Goal: Task Accomplishment & Management: Use online tool/utility

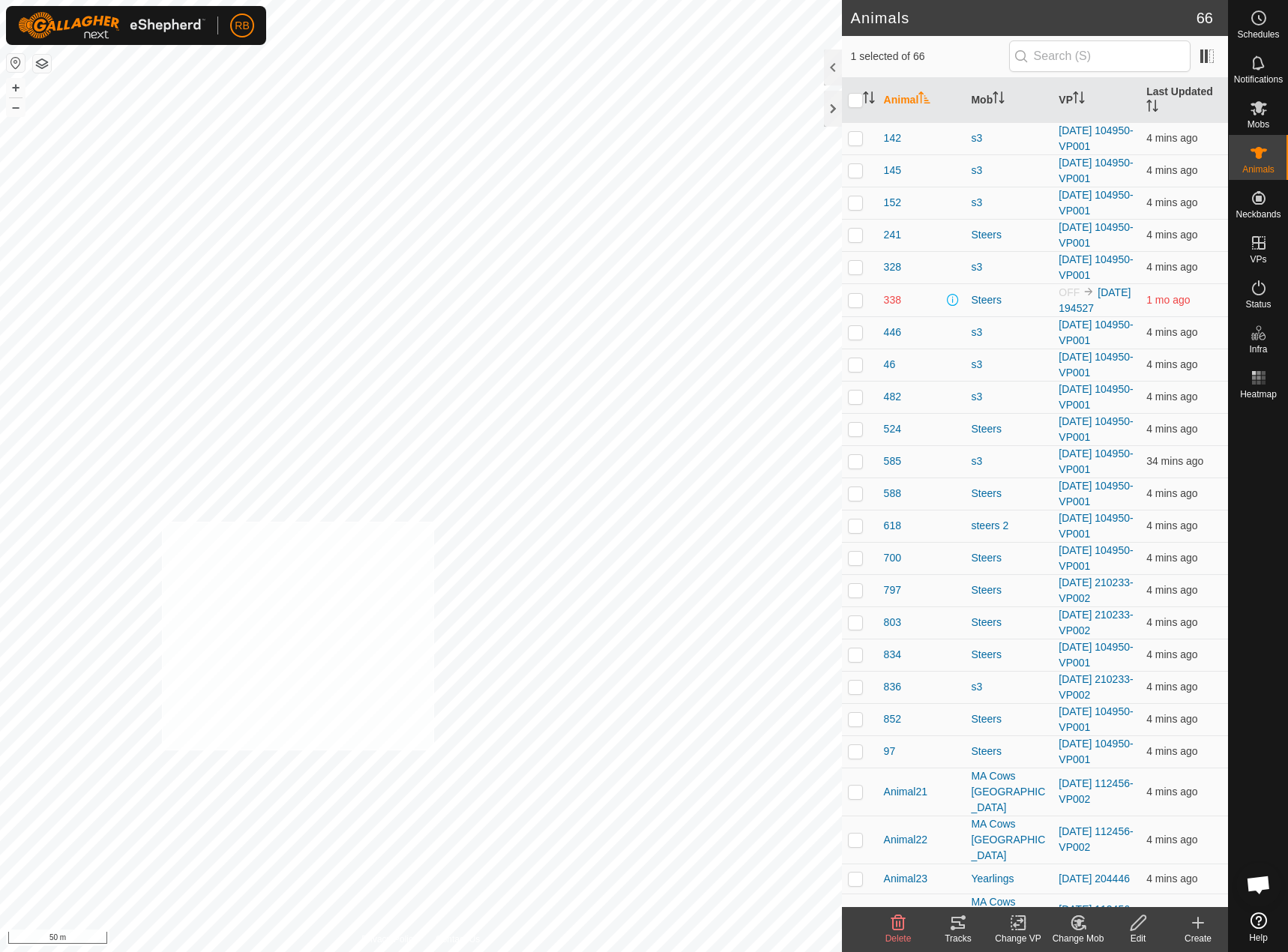
checkbox input "true"
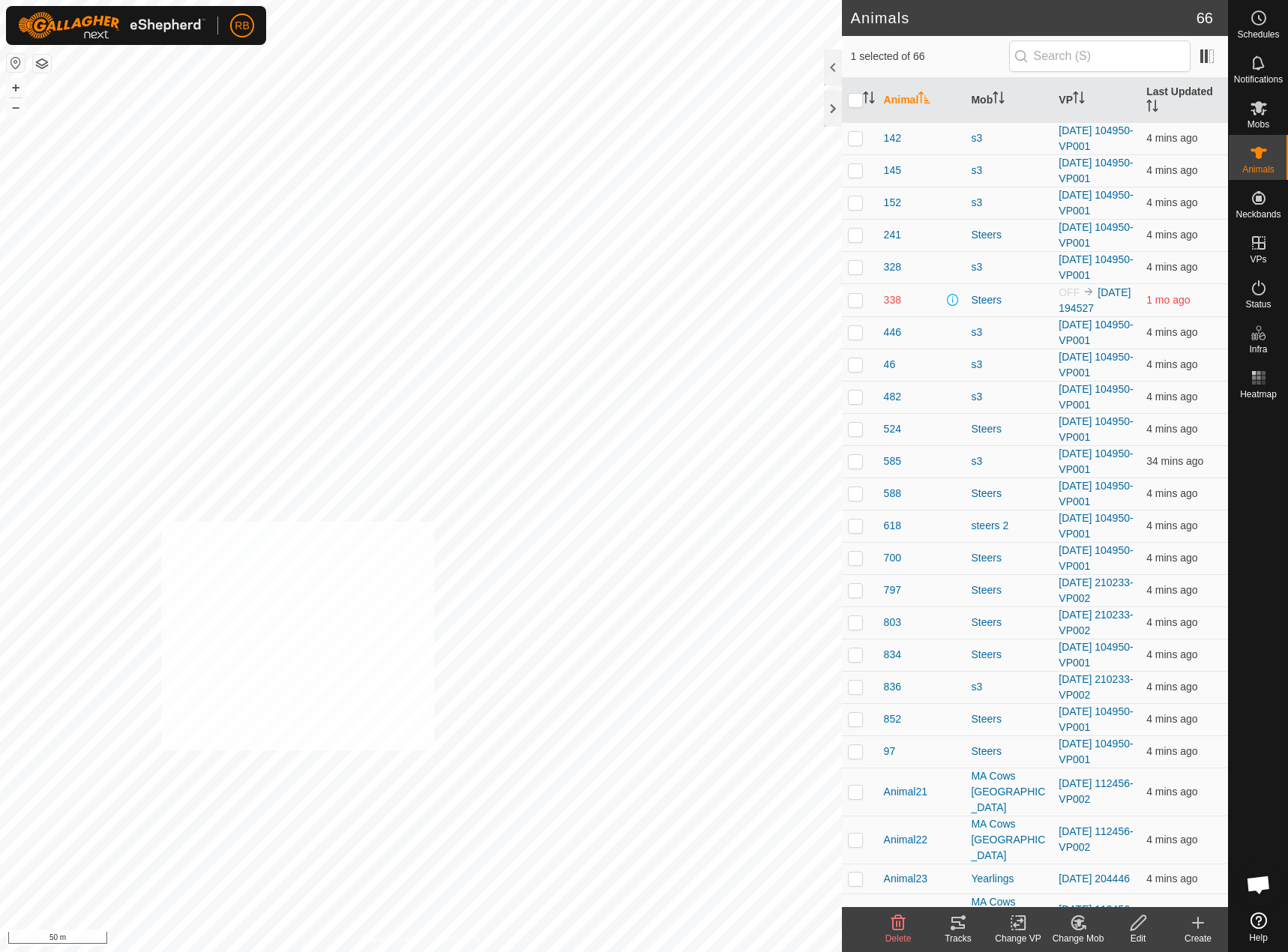
checkbox input "true"
click at [960, 936] on div "Tracks" at bounding box center [958, 938] width 60 height 13
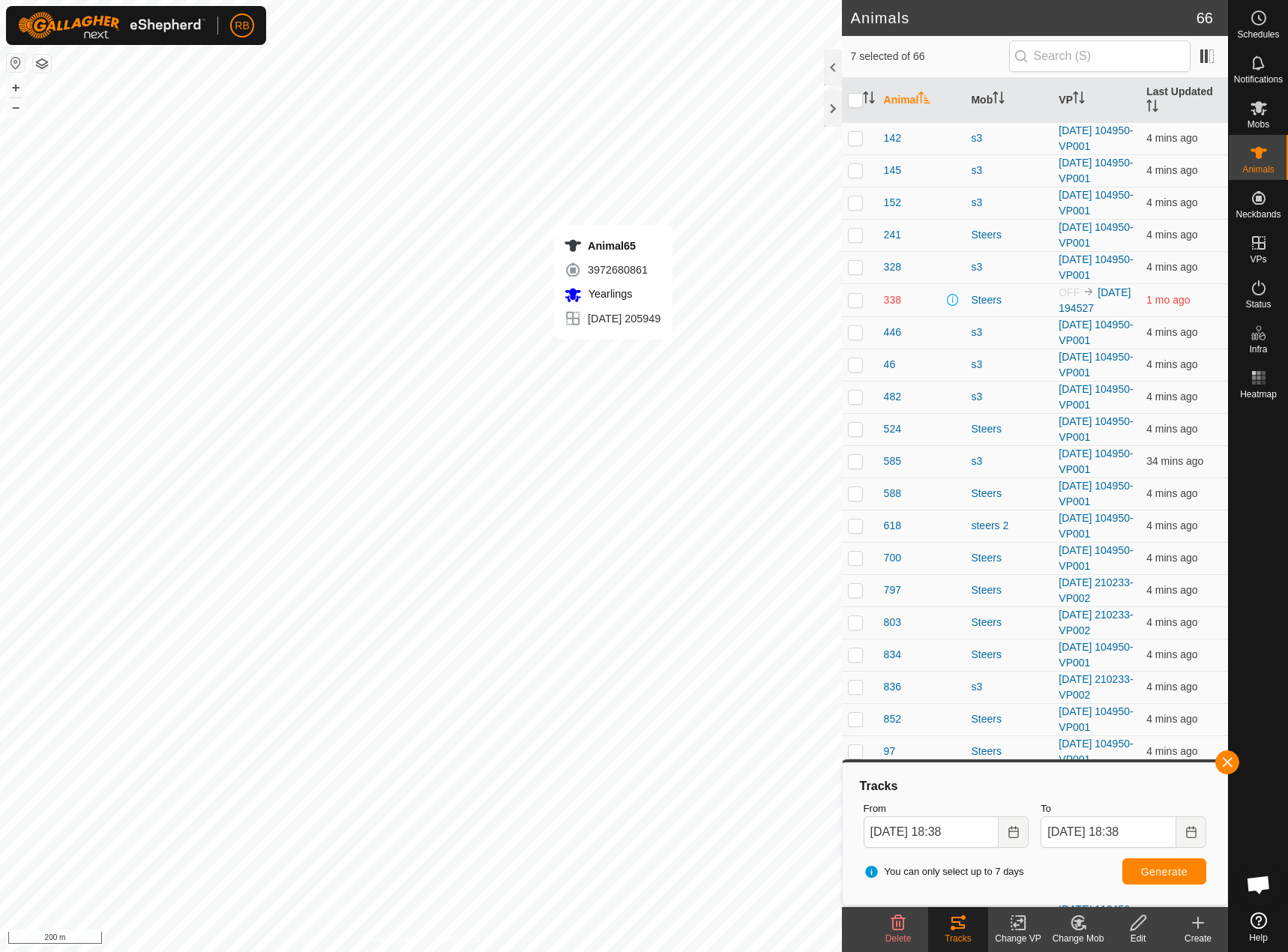
checkbox input "false"
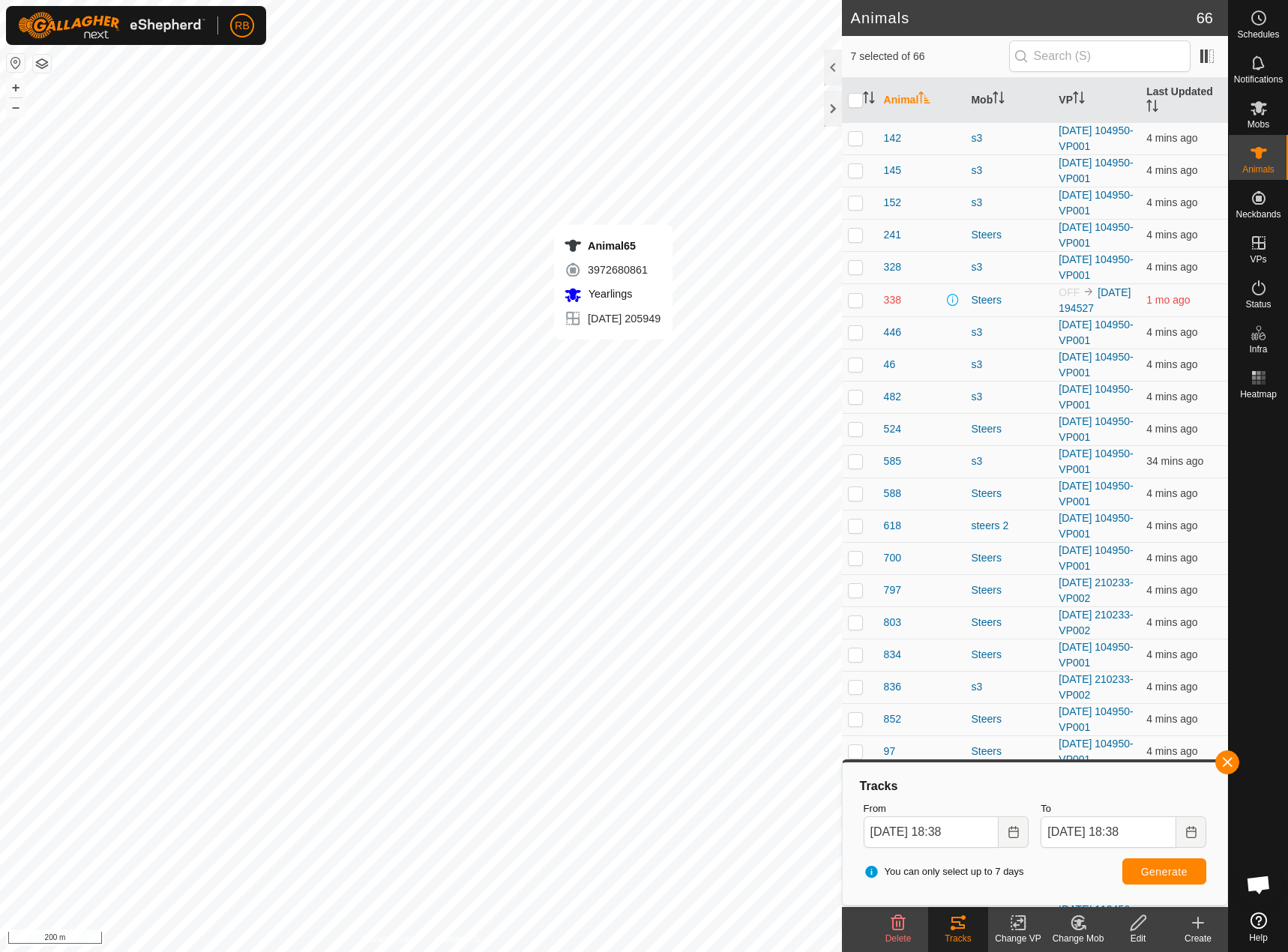
checkbox input "false"
checkbox input "true"
click at [1238, 772] on div at bounding box center [1259, 655] width 59 height 501
click at [1227, 765] on button "button" at bounding box center [1227, 762] width 24 height 24
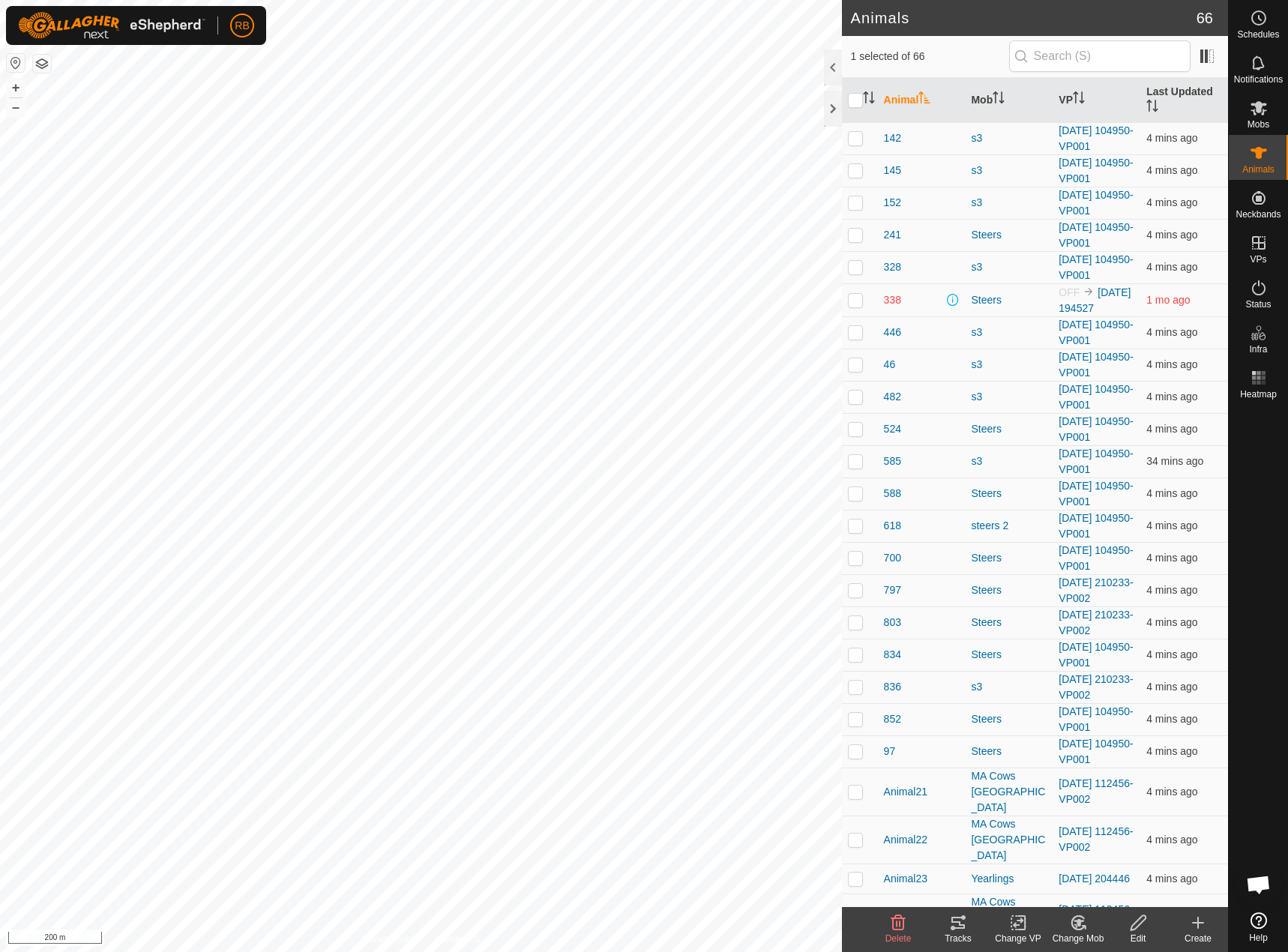
click at [958, 912] on div "Tracks" at bounding box center [958, 929] width 60 height 45
